Goal: Find specific page/section: Find specific page/section

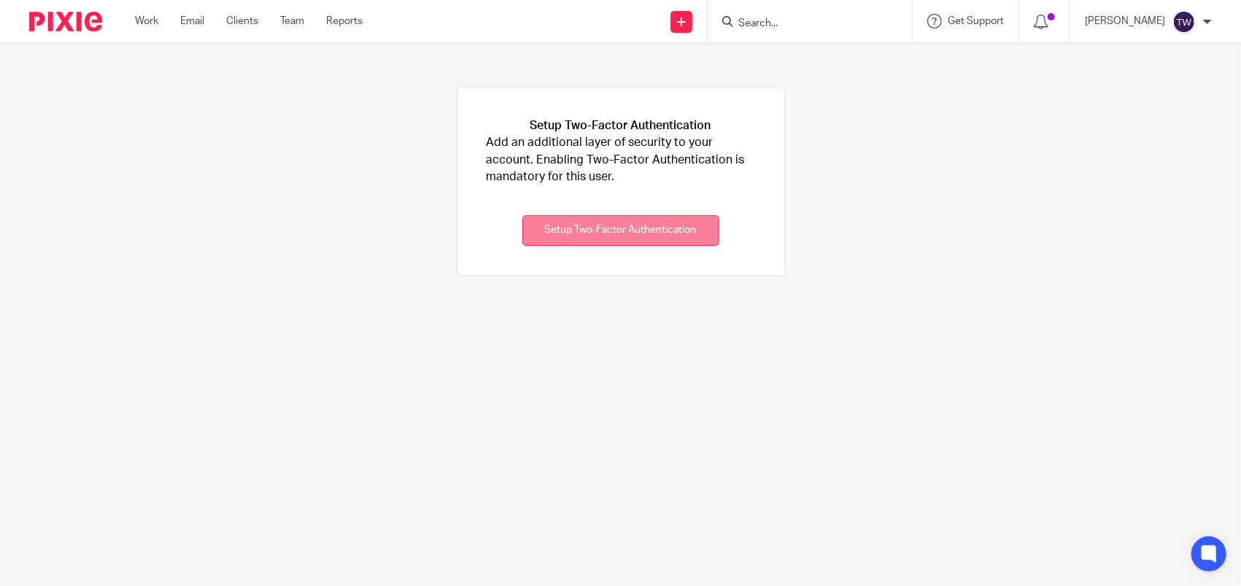
click at [672, 236] on button "Setup Two-Factor Authentication" at bounding box center [620, 230] width 197 height 31
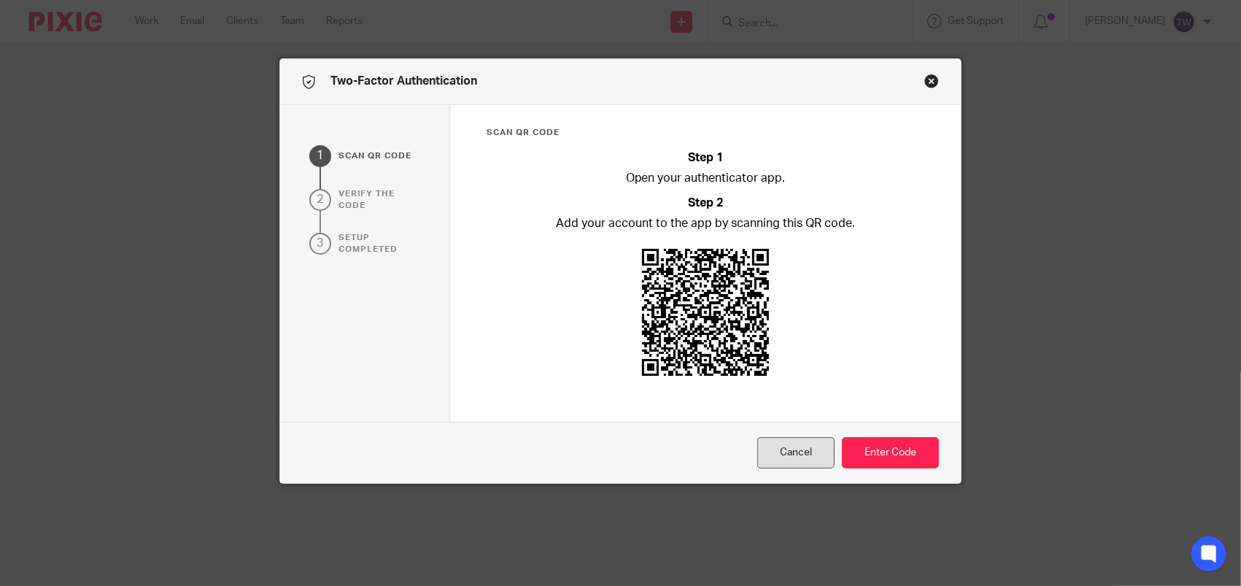
click at [801, 451] on button "Cancel" at bounding box center [795, 452] width 77 height 31
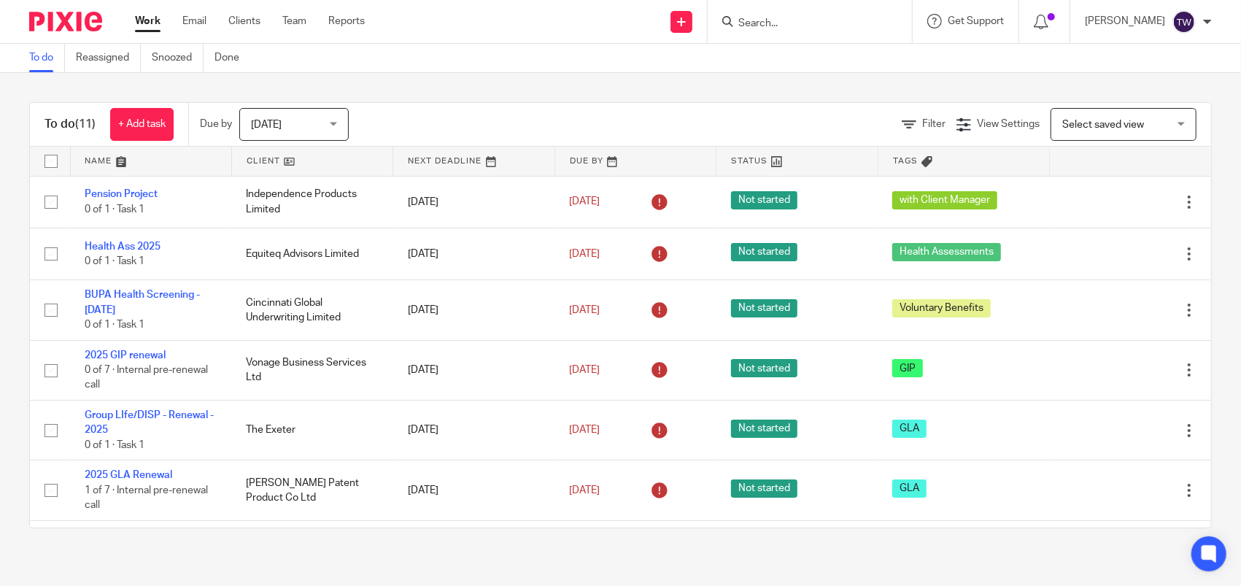
click at [804, 18] on input "Search" at bounding box center [802, 24] width 131 height 13
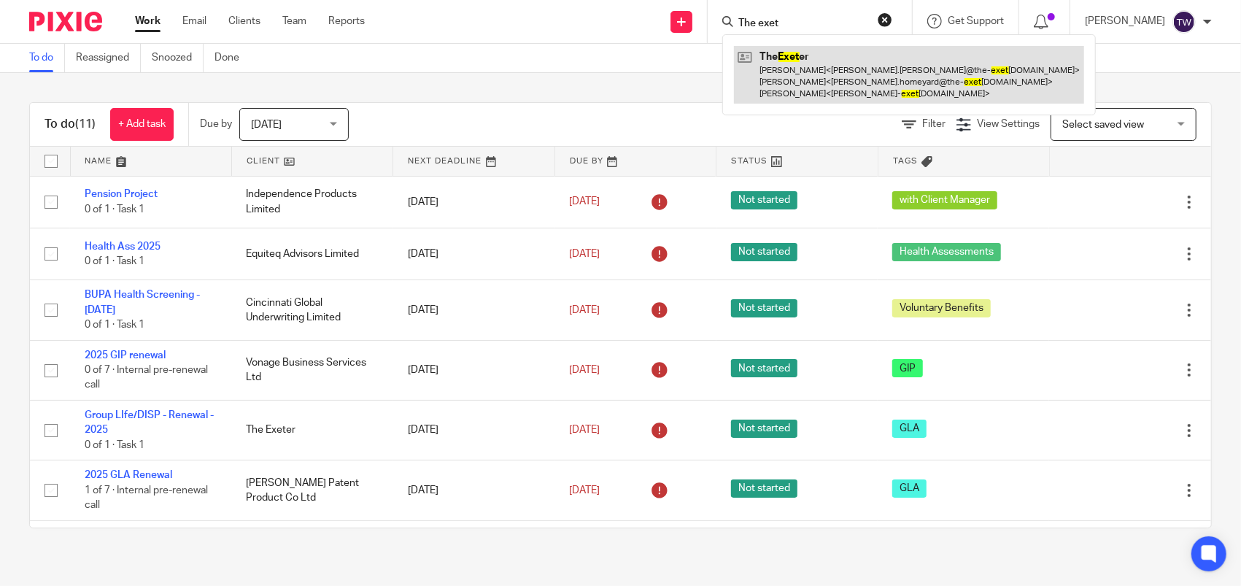
type input "The exet"
click at [821, 71] on link at bounding box center [909, 75] width 350 height 58
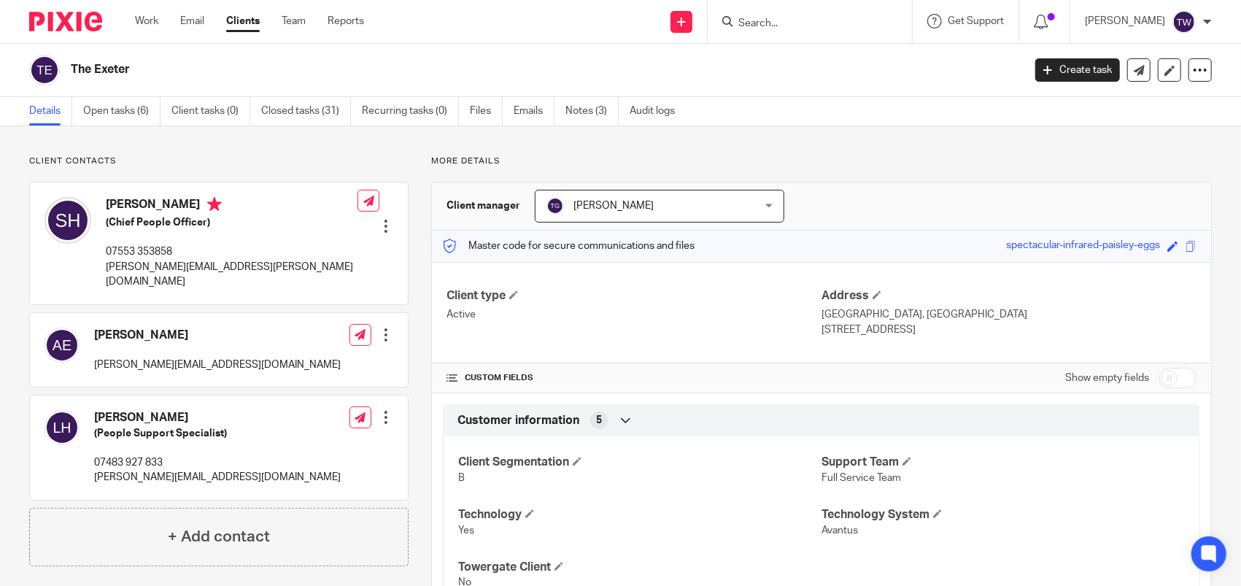
drag, startPoint x: 987, startPoint y: 244, endPoint x: 1141, endPoint y: 245, distance: 153.9
click at [1141, 245] on div "spectacular-infrared-paisley-eggs" at bounding box center [1083, 246] width 154 height 17
drag, startPoint x: 1141, startPoint y: 245, endPoint x: 987, endPoint y: 248, distance: 153.9
click at [1006, 248] on div "spectacular-infrared-paisley-eggs" at bounding box center [1083, 246] width 154 height 17
drag, startPoint x: 987, startPoint y: 248, endPoint x: 994, endPoint y: 244, distance: 8.5
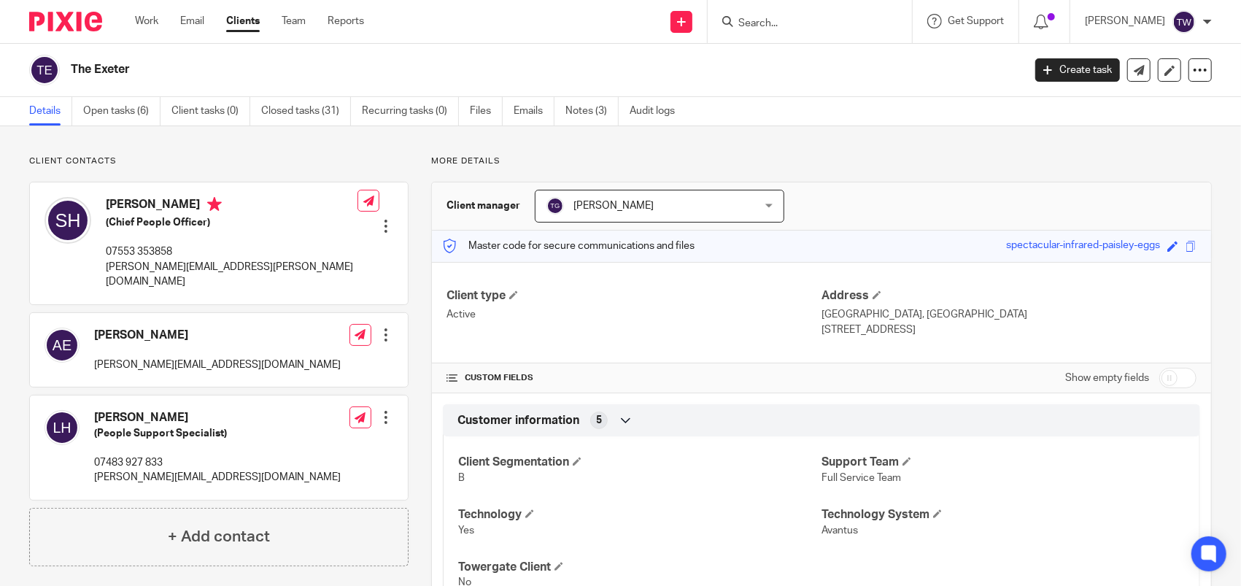
copy div "spectacular-infrared-paisley-eggs"
click at [801, 23] on input "Search" at bounding box center [802, 24] width 131 height 13
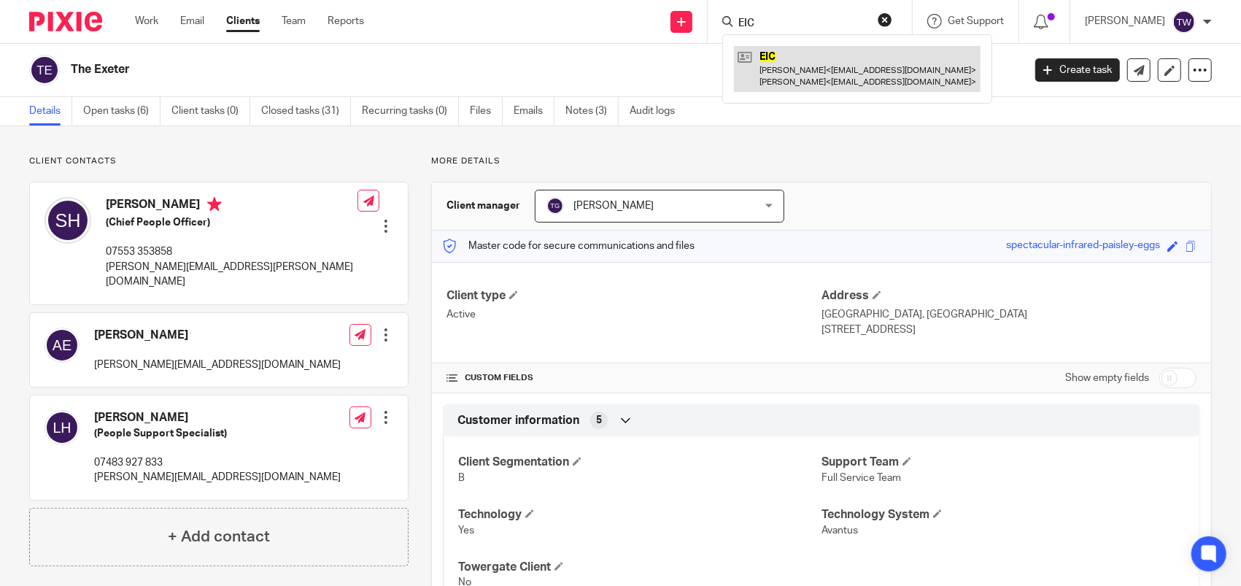
type input "EIC"
click at [805, 66] on link at bounding box center [857, 68] width 247 height 45
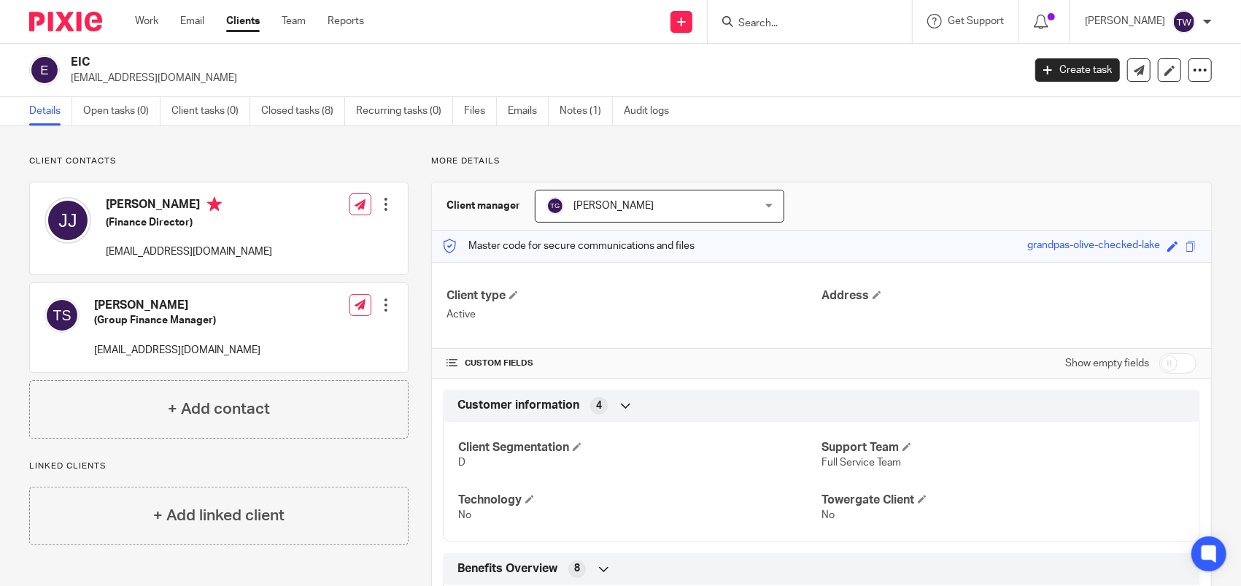
drag, startPoint x: 1009, startPoint y: 245, endPoint x: 1146, endPoint y: 244, distance: 136.4
click at [1146, 244] on div "Save [GEOGRAPHIC_DATA]-olive-checked-lake" at bounding box center [1104, 246] width 155 height 17
drag, startPoint x: 1146, startPoint y: 244, endPoint x: 1125, endPoint y: 244, distance: 20.4
copy div "grandpas-olive-checked-lake"
